Goal: Task Accomplishment & Management: Manage account settings

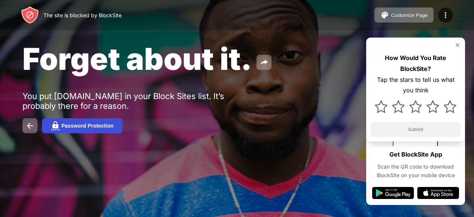
click at [69, 123] on div "Password Protection" at bounding box center [87, 126] width 52 height 6
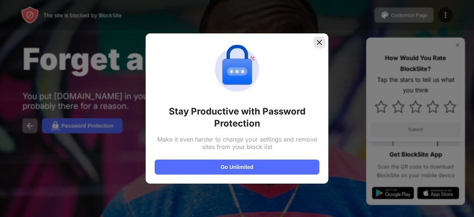
click at [316, 42] on img at bounding box center [319, 42] width 7 height 7
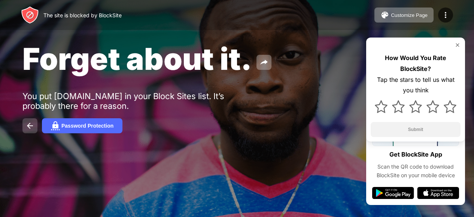
click at [27, 128] on img at bounding box center [29, 125] width 9 height 9
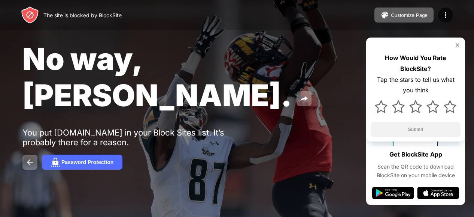
click at [27, 16] on img at bounding box center [30, 15] width 18 height 18
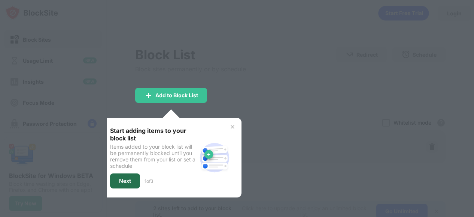
click at [127, 178] on div "Next" at bounding box center [125, 181] width 12 height 6
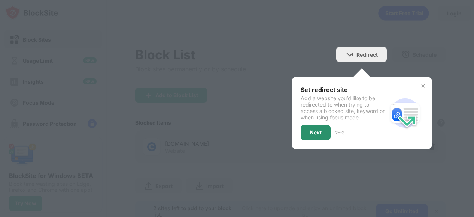
click at [313, 125] on div "Next" at bounding box center [316, 132] width 30 height 15
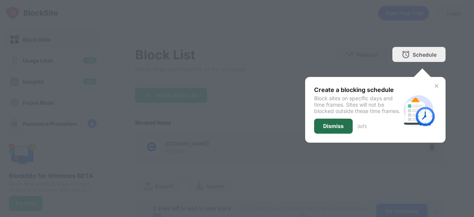
click at [336, 133] on div "Dismiss" at bounding box center [333, 125] width 39 height 15
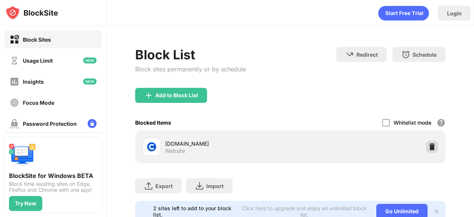
click at [426, 151] on div at bounding box center [432, 147] width 12 height 12
